Goal: Information Seeking & Learning: Learn about a topic

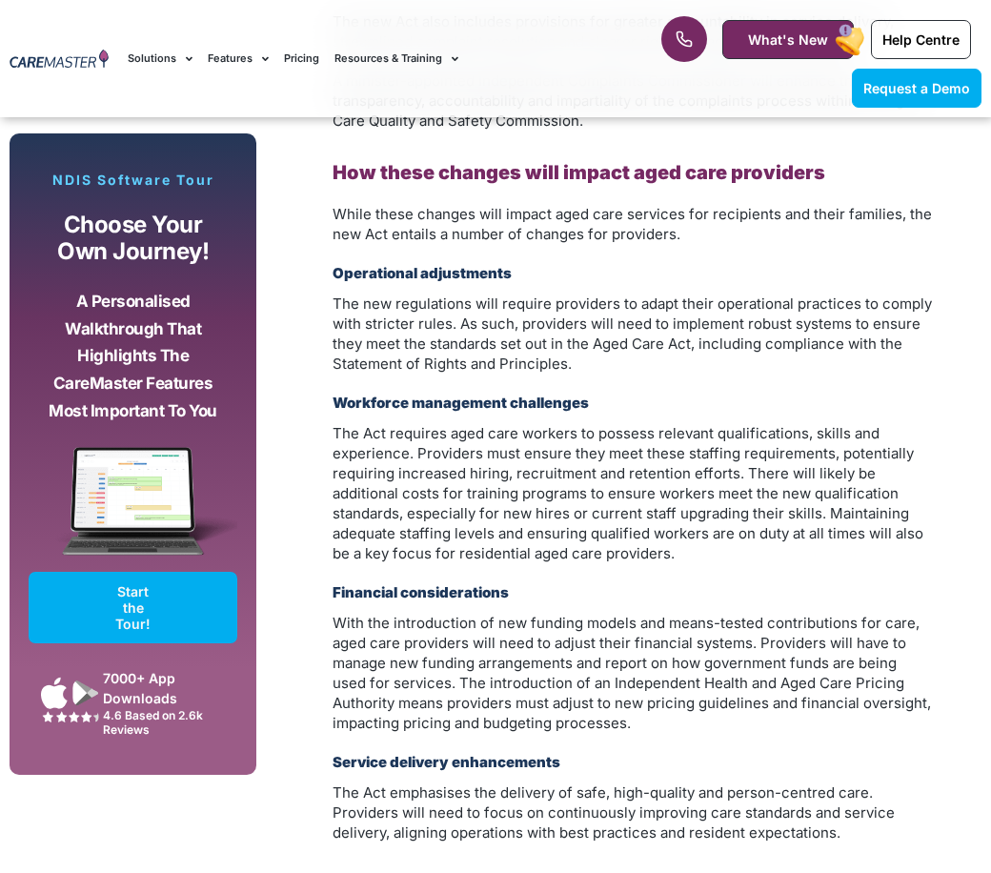
scroll to position [3049, 0]
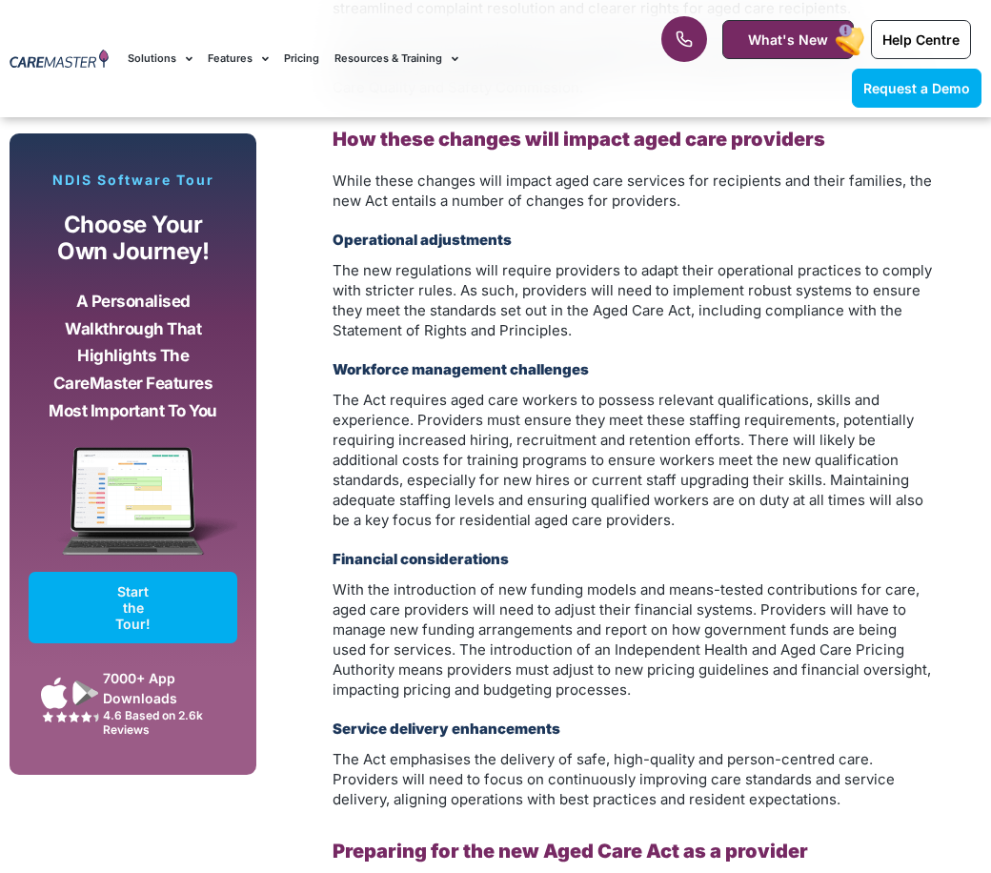
click at [486, 609] on p "With the introduction of new funding models and means-tested contributions for …" at bounding box center [633, 639] width 600 height 120
drag, startPoint x: 486, startPoint y: 609, endPoint x: 731, endPoint y: 604, distance: 244.9
click at [731, 604] on p "With the introduction of new funding models and means-tested contributions for …" at bounding box center [633, 639] width 600 height 120
click at [446, 654] on p "With the introduction of new funding models and means-tested contributions for …" at bounding box center [633, 639] width 600 height 120
click at [434, 656] on p "With the introduction of new funding models and means-tested contributions for …" at bounding box center [633, 639] width 600 height 120
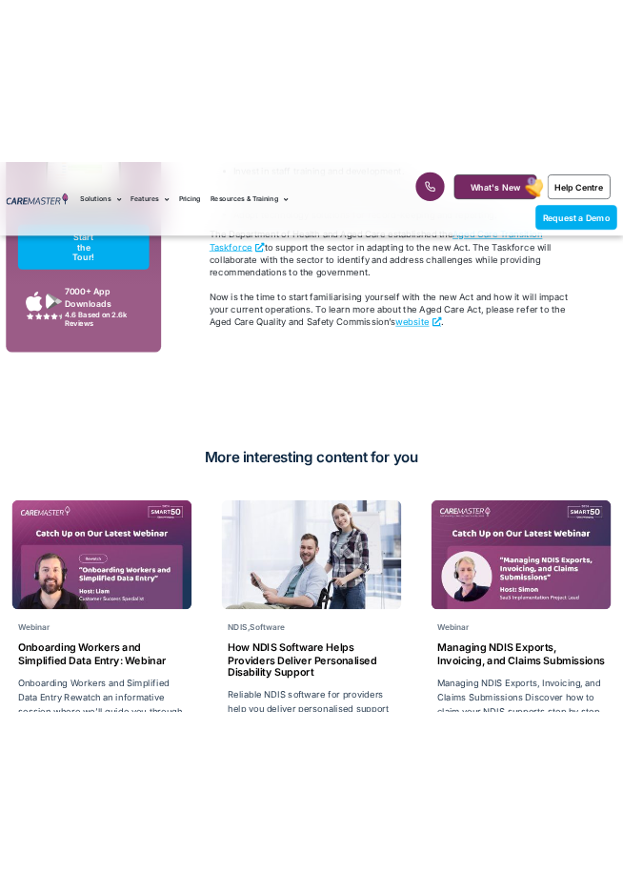
scroll to position [4192, 0]
